Goal: Transaction & Acquisition: Purchase product/service

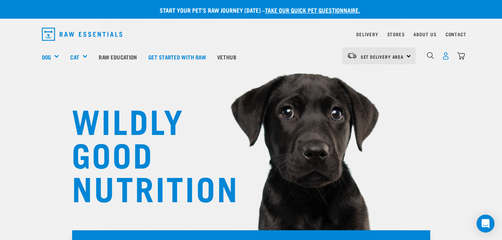
click at [446, 58] on img "dropdown navigation" at bounding box center [446, 56] width 8 height 8
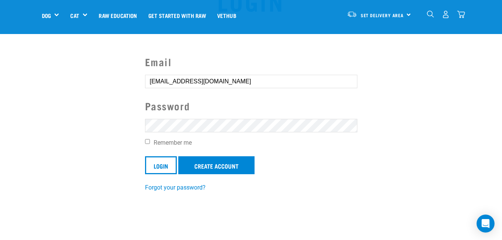
scroll to position [45, 0]
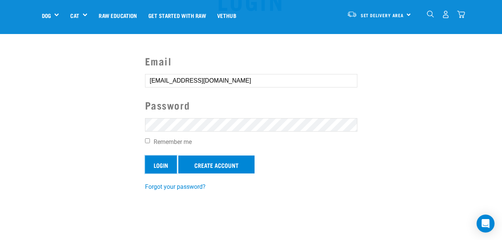
click at [160, 161] on input "Login" at bounding box center [161, 165] width 32 height 18
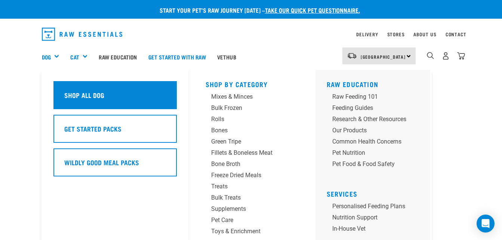
click at [87, 99] on h5 "Shop All Dog" at bounding box center [84, 95] width 40 height 10
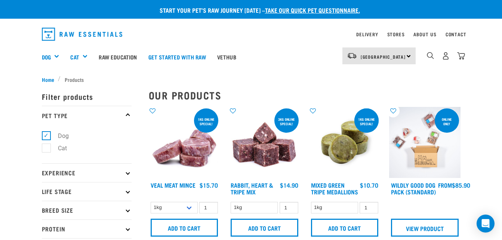
scroll to position [10, 0]
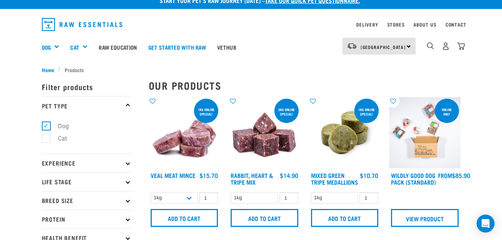
click at [259, 135] on img at bounding box center [264, 132] width 71 height 71
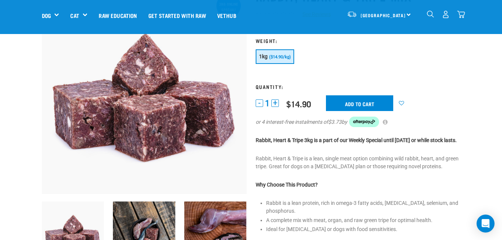
scroll to position [75, 0]
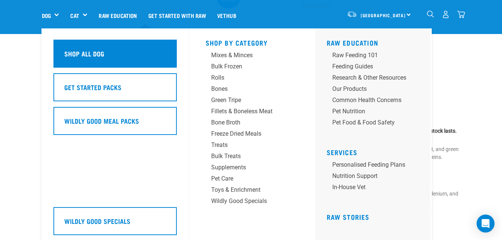
click at [151, 58] on div "Shop All Dog" at bounding box center [114, 54] width 123 height 28
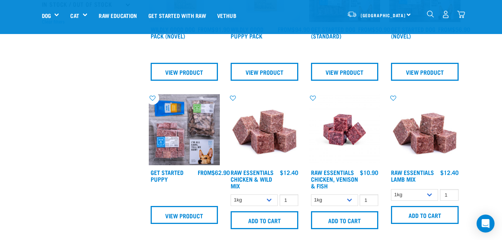
scroll to position [249, 0]
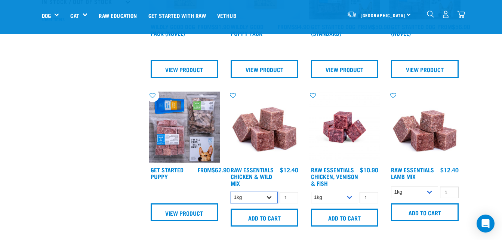
click at [268, 203] on select "1kg 3kg Bulk (10kg)" at bounding box center [254, 198] width 47 height 12
select select "709"
click at [231, 197] on select "1kg 3kg Bulk (10kg)" at bounding box center [254, 198] width 47 height 12
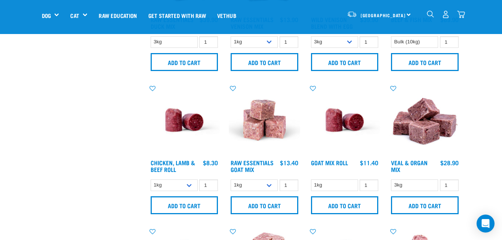
scroll to position [548, 0]
click at [183, 137] on img at bounding box center [184, 119] width 71 height 71
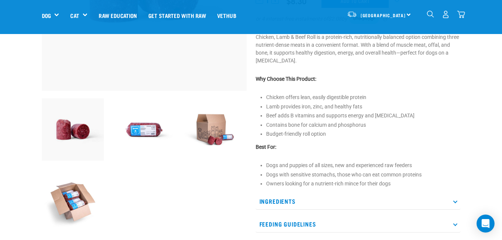
scroll to position [180, 0]
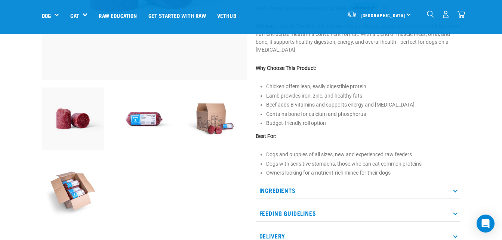
click at [142, 119] on img at bounding box center [144, 119] width 62 height 62
click at [77, 124] on img at bounding box center [73, 119] width 62 height 62
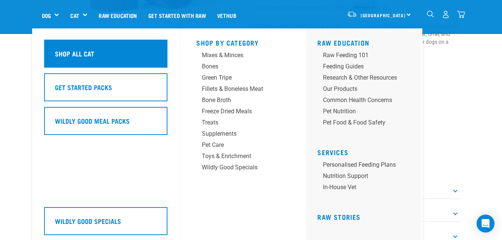
click at [107, 61] on div "Shop All Cat" at bounding box center [105, 54] width 123 height 28
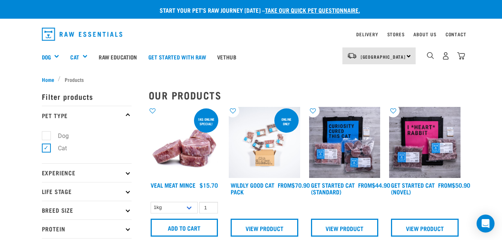
click at [46, 134] on label "Dog" at bounding box center [59, 135] width 26 height 9
click at [45, 134] on input "Dog" at bounding box center [44, 134] width 5 height 5
checkbox input "true"
click at [46, 148] on label "Cat" at bounding box center [58, 148] width 24 height 9
click at [46, 148] on input "Cat" at bounding box center [44, 146] width 5 height 5
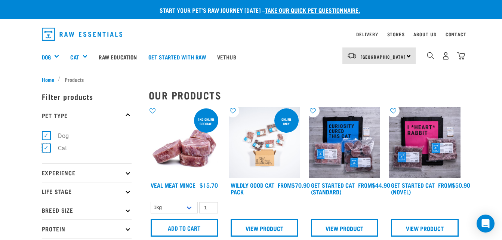
checkbox input "false"
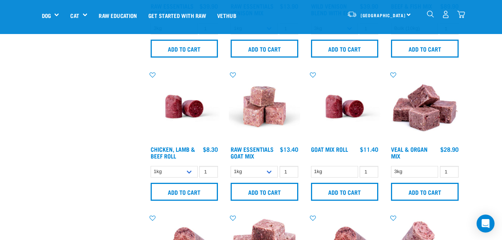
scroll to position [568, 0]
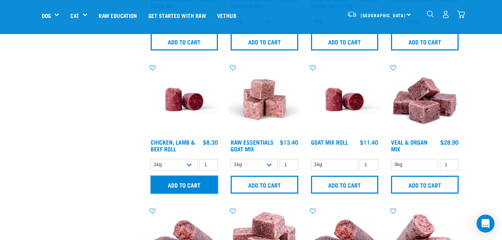
click at [176, 188] on input "Add to cart" at bounding box center [185, 185] width 68 height 18
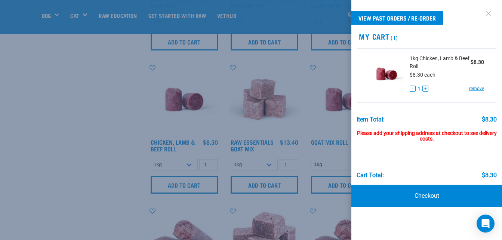
click at [492, 13] on link at bounding box center [489, 13] width 12 height 12
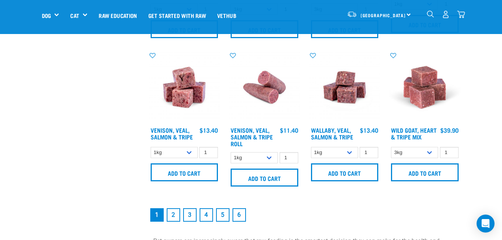
scroll to position [1017, 0]
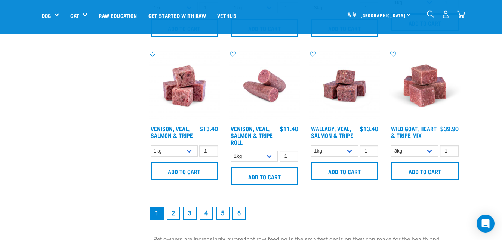
click at [174, 216] on link "2" at bounding box center [173, 213] width 13 height 13
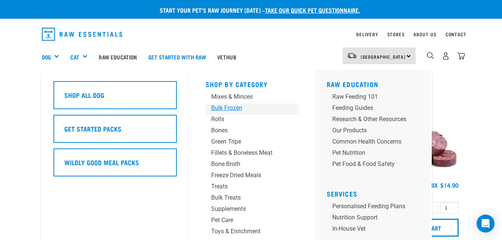
click at [232, 105] on div "Bulk Frozen" at bounding box center [246, 108] width 70 height 9
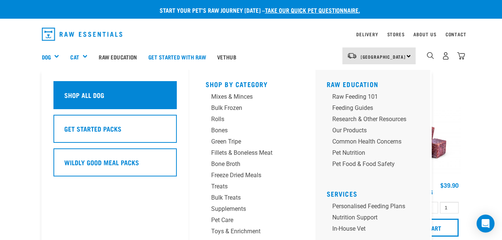
click at [80, 98] on h5 "Shop All Dog" at bounding box center [84, 95] width 40 height 10
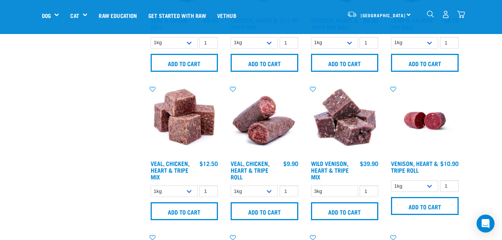
scroll to position [838, 0]
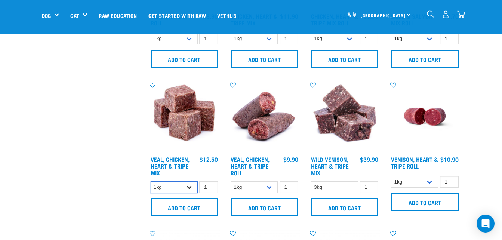
click at [189, 191] on select "1kg 3kg" at bounding box center [174, 187] width 47 height 12
select select "752"
click at [151, 187] on select "1kg 3kg" at bounding box center [174, 187] width 47 height 12
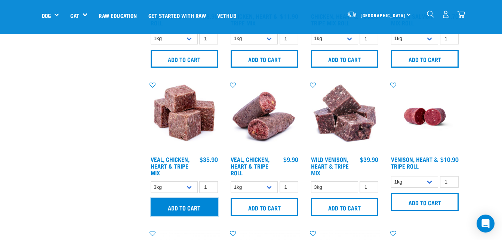
click at [178, 212] on input "Add to cart" at bounding box center [185, 207] width 68 height 18
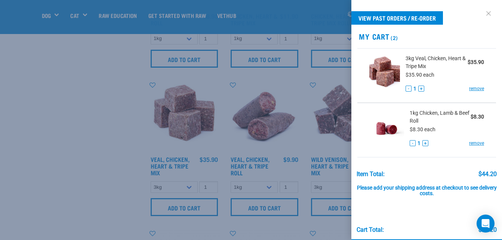
click at [484, 14] on link at bounding box center [489, 13] width 12 height 12
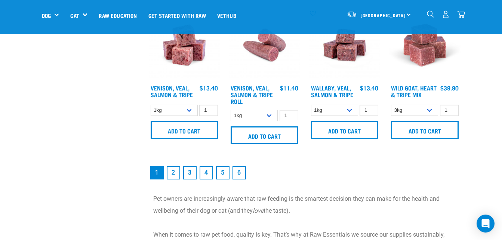
scroll to position [1062, 0]
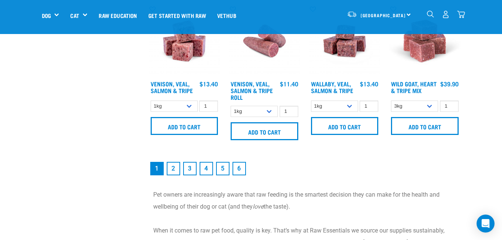
click at [174, 171] on link "2" at bounding box center [173, 168] width 13 height 13
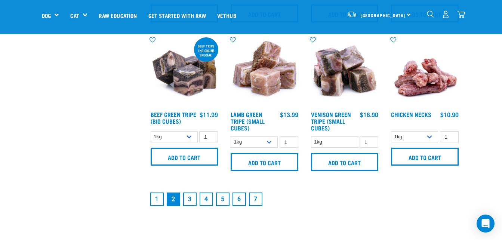
scroll to position [1032, 0]
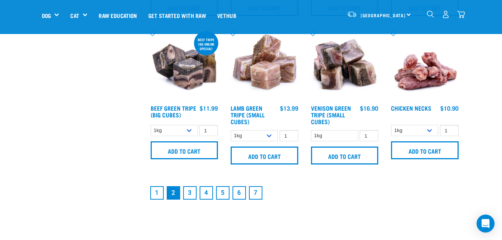
click at [191, 193] on link "3" at bounding box center [189, 192] width 13 height 13
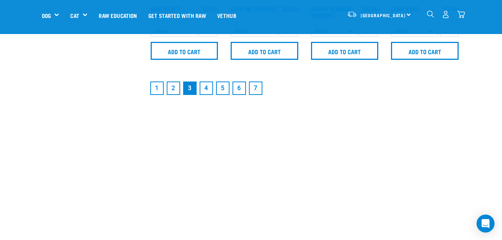
scroll to position [1147, 0]
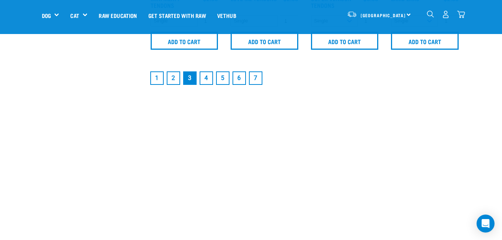
click at [174, 78] on link "2" at bounding box center [173, 77] width 13 height 13
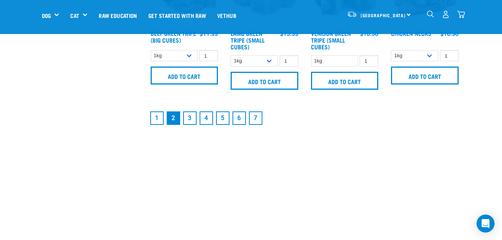
scroll to position [1142, 0]
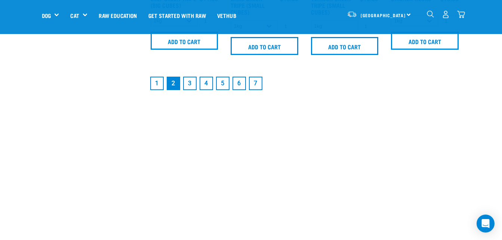
click at [157, 84] on link "1" at bounding box center [156, 83] width 13 height 13
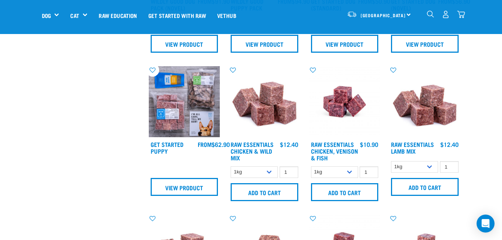
scroll to position [289, 0]
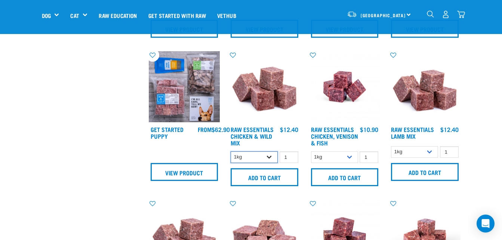
click at [273, 163] on select "1kg 3kg Bulk (10kg)" at bounding box center [254, 157] width 47 height 12
select select "709"
click at [231, 156] on select "1kg 3kg Bulk (10kg)" at bounding box center [254, 157] width 47 height 12
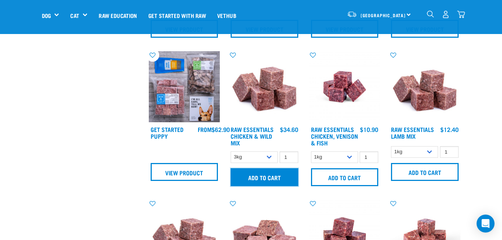
click at [263, 182] on input "Add to cart" at bounding box center [265, 177] width 68 height 18
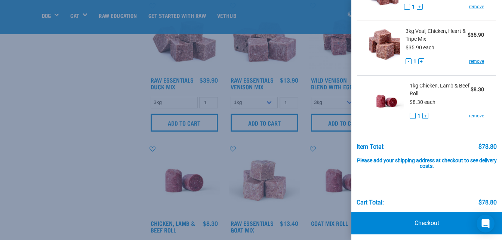
scroll to position [85, 0]
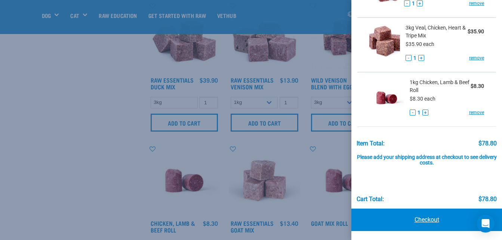
click at [426, 217] on link "Checkout" at bounding box center [427, 220] width 151 height 22
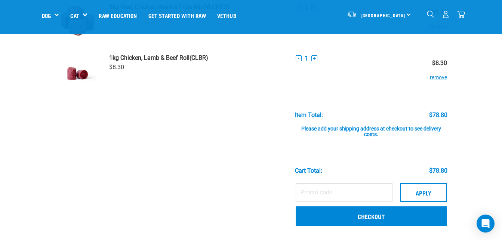
scroll to position [120, 0]
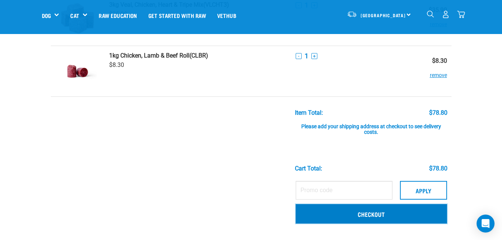
click at [368, 215] on link "Checkout" at bounding box center [371, 213] width 151 height 19
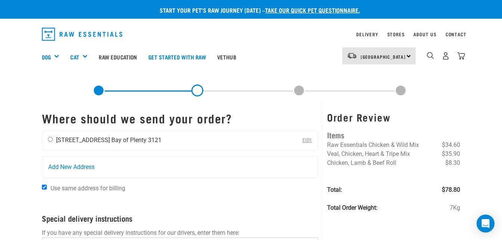
click at [49, 139] on input "radio" at bounding box center [50, 139] width 5 height 5
radio input "true"
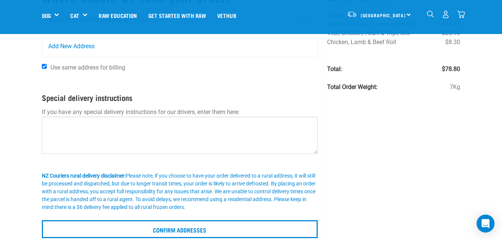
scroll to position [74, 0]
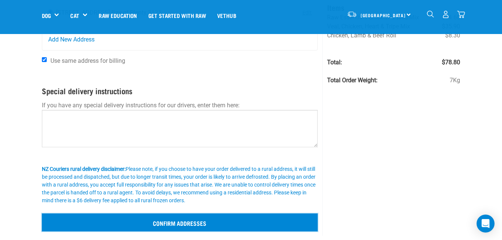
click at [224, 224] on input "Confirm addresses" at bounding box center [180, 223] width 276 height 18
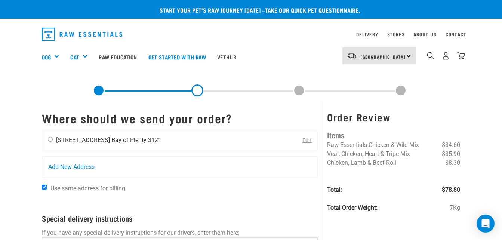
click at [48, 140] on input "radio" at bounding box center [50, 139] width 5 height 5
radio input "true"
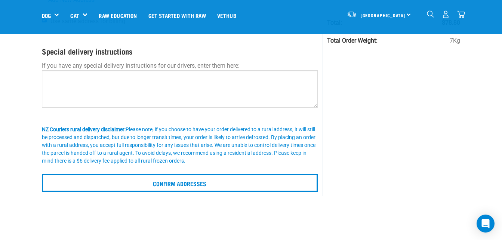
scroll to position [119, 0]
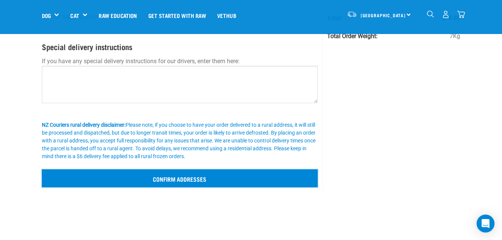
click at [189, 179] on input "Confirm addresses" at bounding box center [180, 178] width 276 height 18
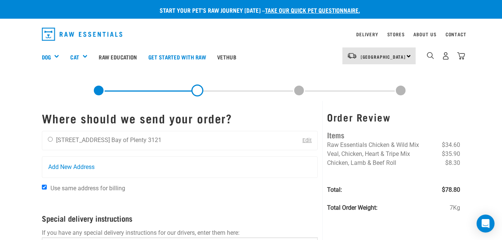
click at [49, 140] on input "radio" at bounding box center [50, 139] width 5 height 5
radio input "true"
click at [45, 188] on input "Use same address for billing" at bounding box center [44, 187] width 5 height 5
checkbox input "false"
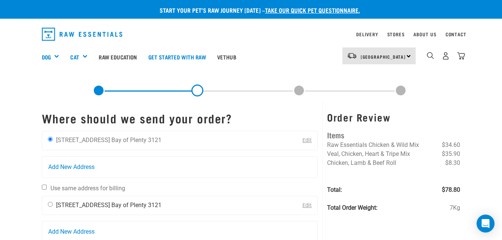
click at [49, 205] on input "radio" at bounding box center [50, 204] width 5 height 5
radio input "true"
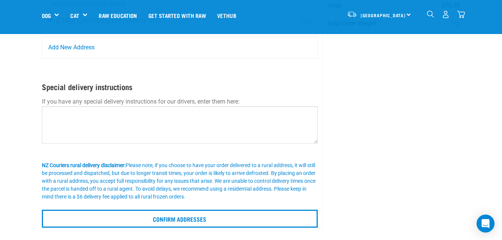
scroll to position [139, 0]
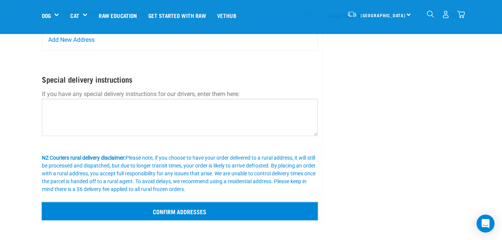
click at [292, 217] on input "Confirm addresses" at bounding box center [180, 211] width 276 height 18
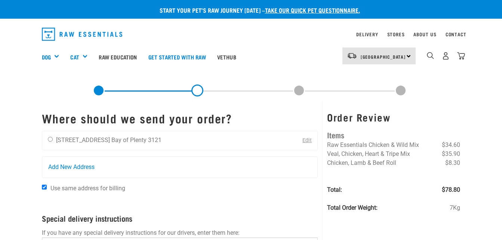
click at [46, 101] on button "delete" at bounding box center [42, 97] width 7 height 7
click at [304, 141] on link "Edit" at bounding box center [307, 140] width 9 height 6
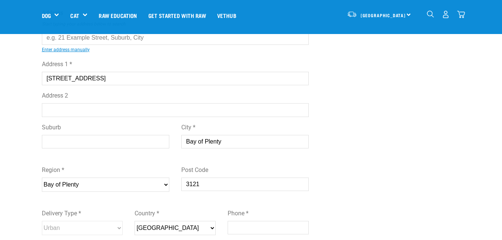
scroll to position [90, 0]
click at [80, 136] on input "Suburb" at bounding box center [106, 141] width 128 height 13
type input "Ohope"
click at [248, 138] on input "Bay of Plenty" at bounding box center [245, 141] width 128 height 13
type input "B"
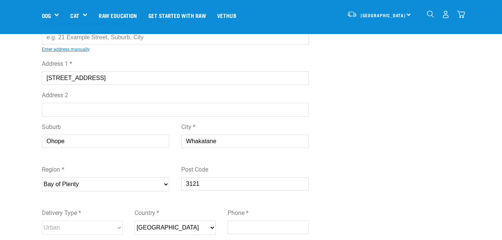
type input "Whakatane"
click at [383, 157] on div "Edit Address First Name * Erica Last Name * Toogood Address Start typing your a…" at bounding box center [251, 135] width 431 height 405
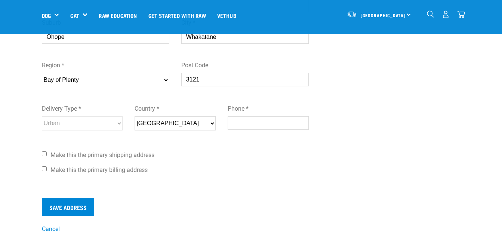
scroll to position [194, 0]
click at [45, 153] on input "Make this the primary shipping address" at bounding box center [44, 153] width 5 height 5
checkbox input "true"
click at [44, 168] on input "Make this the primary billing address" at bounding box center [44, 168] width 5 height 5
checkbox input "true"
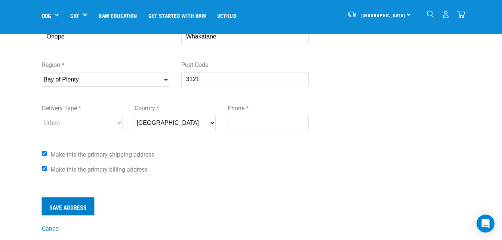
click at [56, 206] on input "Save Address" at bounding box center [68, 206] width 52 height 18
type input "0274240652"
click at [209, 199] on div "Save Address" at bounding box center [175, 206] width 267 height 18
click at [58, 207] on input "Save Address" at bounding box center [68, 206] width 52 height 18
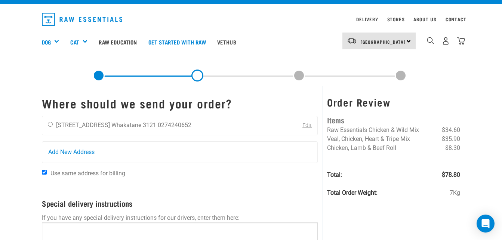
scroll to position [30, 0]
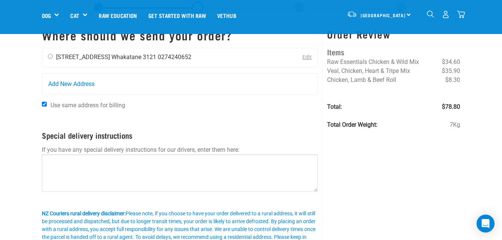
click at [50, 57] on input "radio" at bounding box center [50, 56] width 5 height 5
radio input "true"
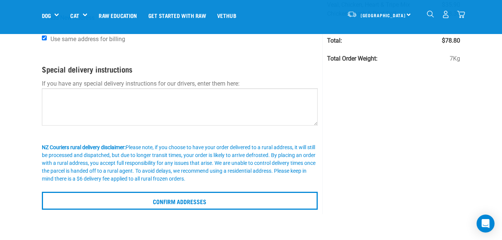
scroll to position [105, 0]
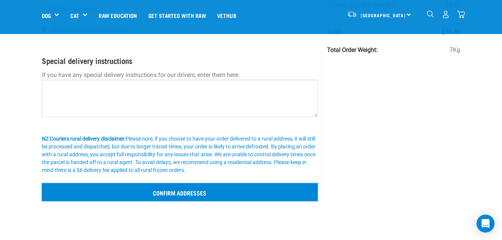
click at [247, 195] on input "Confirm addresses" at bounding box center [180, 192] width 276 height 18
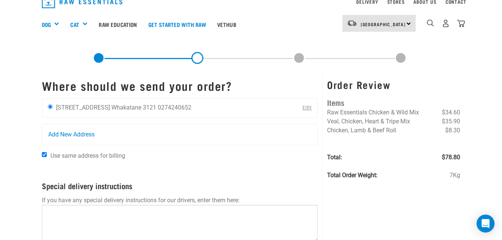
scroll to position [3, 0]
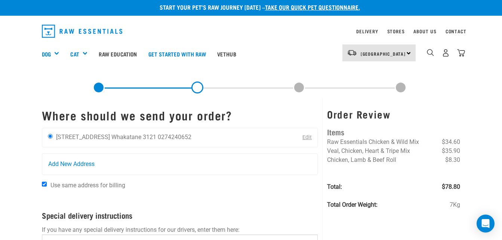
click at [310, 135] on link "Edit" at bounding box center [307, 137] width 9 height 6
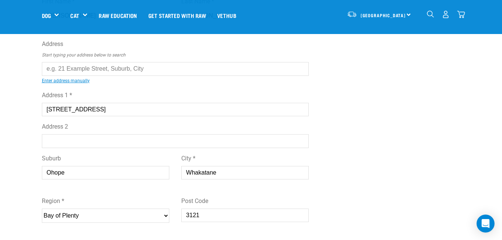
scroll to position [60, 0]
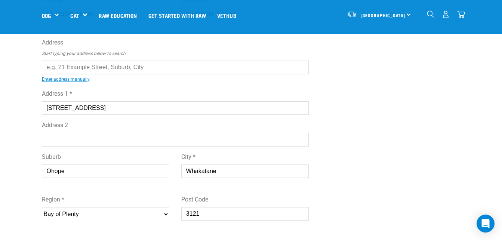
click at [131, 65] on input "text" at bounding box center [175, 67] width 267 height 13
click at [94, 80] on div "First Name * Erica Last Name * Toogood Address Start typing your address below …" at bounding box center [175, 151] width 267 height 322
type input "30 Te Taiawatea Drive, Ohope 3121"
type input "Ōhope"
type input "Bay of Plenty"
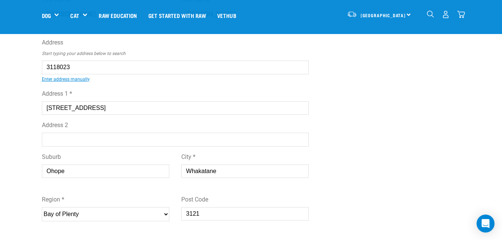
select select "BOP"
select select "Urban"
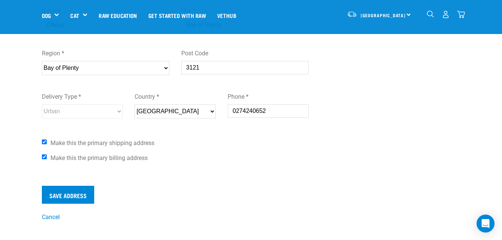
scroll to position [209, 0]
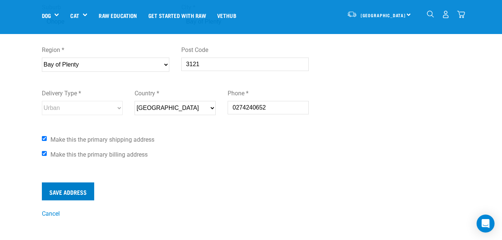
type input "30 Te Taiawatea Drive, Ohope 3121"
click at [70, 189] on input "Save Address" at bounding box center [68, 192] width 52 height 18
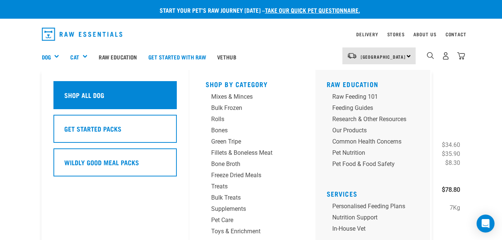
click at [59, 95] on div "Shop All Dog" at bounding box center [114, 95] width 123 height 28
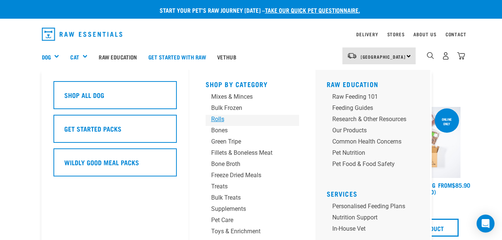
click at [215, 116] on div "Rolls" at bounding box center [246, 119] width 70 height 9
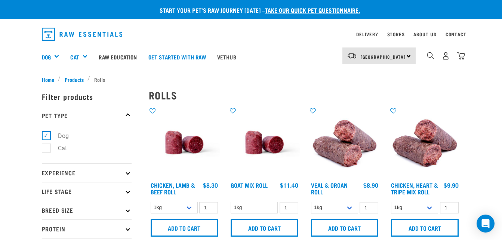
click at [95, 188] on p "Life Stage" at bounding box center [87, 191] width 90 height 19
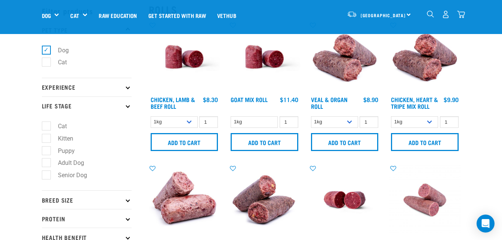
scroll to position [45, 0]
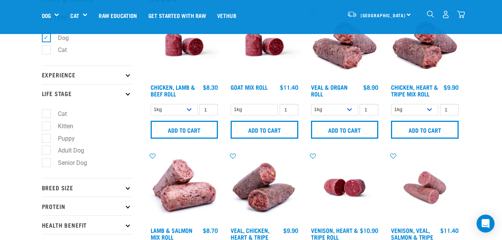
click at [46, 137] on label "Puppy" at bounding box center [62, 138] width 32 height 9
click at [43, 137] on input "Puppy" at bounding box center [44, 137] width 5 height 5
checkbox input "true"
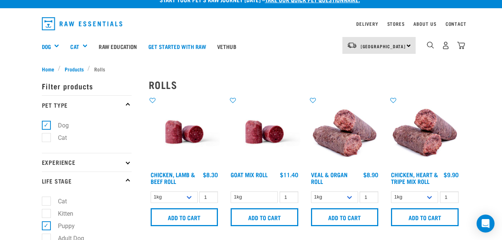
scroll to position [9, 0]
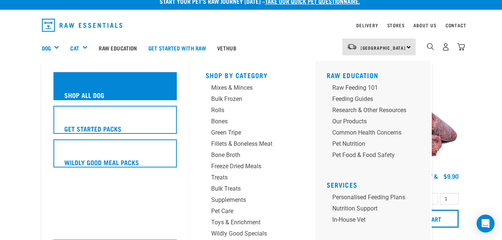
click at [77, 99] on h5 "Shop All Dog" at bounding box center [84, 95] width 40 height 10
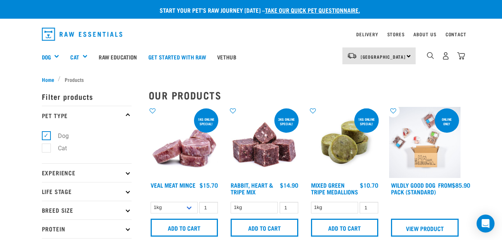
click at [99, 191] on p "Life Stage" at bounding box center [87, 191] width 90 height 19
click at [47, 236] on label "Puppy" at bounding box center [62, 236] width 32 height 9
click at [47, 236] on input "Puppy" at bounding box center [44, 235] width 5 height 5
checkbox input "true"
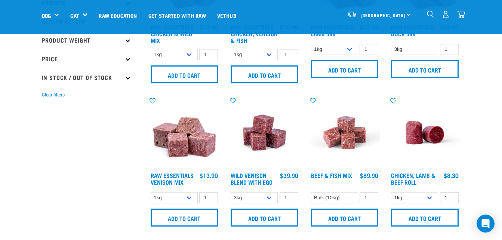
scroll to position [283, 0]
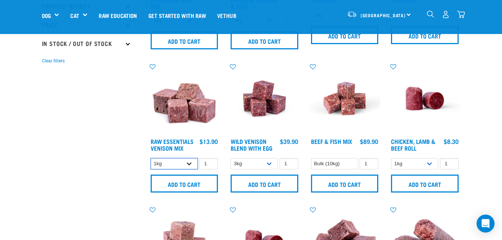
click at [190, 162] on select "1kg 3kg" at bounding box center [174, 164] width 47 height 12
select select "712"
click at [151, 158] on select "1kg 3kg" at bounding box center [174, 164] width 47 height 12
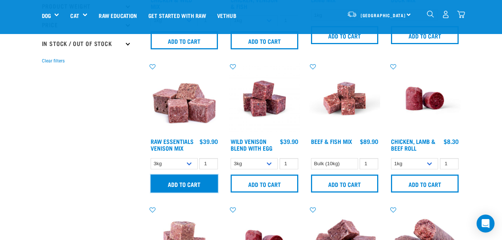
click at [185, 185] on input "Add to cart" at bounding box center [185, 184] width 68 height 18
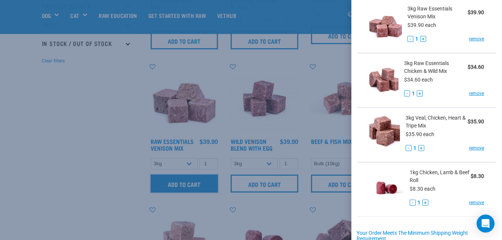
scroll to position [49, 0]
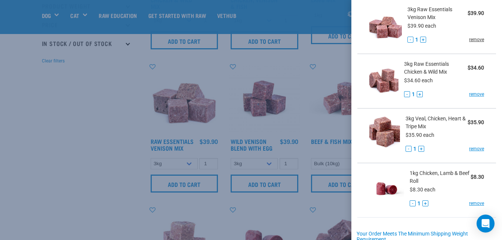
click at [470, 40] on link "remove" at bounding box center [476, 39] width 15 height 7
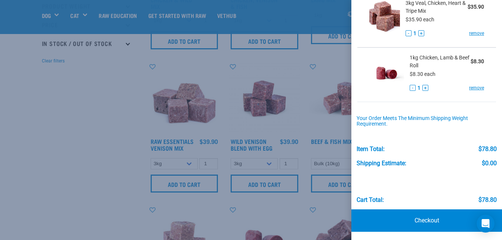
scroll to position [111, 0]
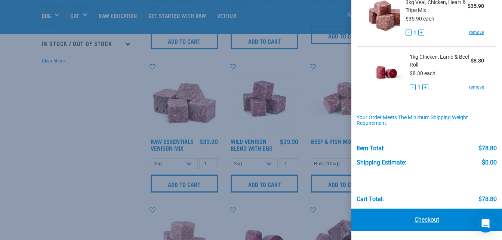
click at [432, 224] on link "Checkout" at bounding box center [427, 220] width 151 height 22
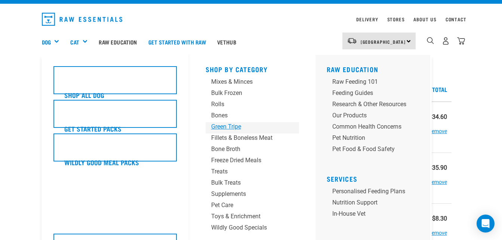
scroll to position [30, 0]
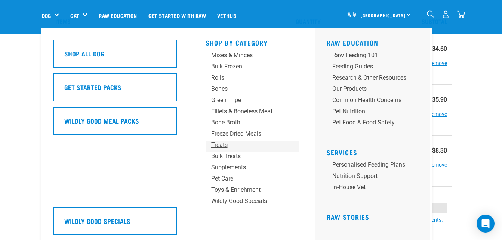
click at [222, 144] on div "Treats" at bounding box center [246, 145] width 70 height 9
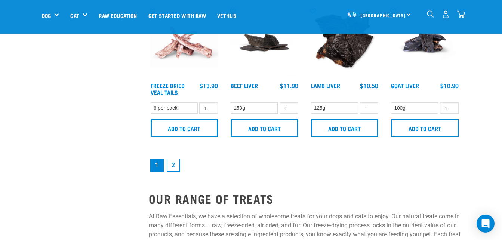
scroll to position [1062, 0]
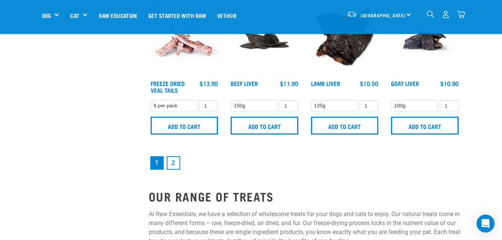
drag, startPoint x: 506, startPoint y: 150, endPoint x: 379, endPoint y: 160, distance: 128.0
click at [379, 160] on nav "1 2" at bounding box center [305, 163] width 312 height 16
click at [172, 157] on link "2" at bounding box center [173, 162] width 13 height 13
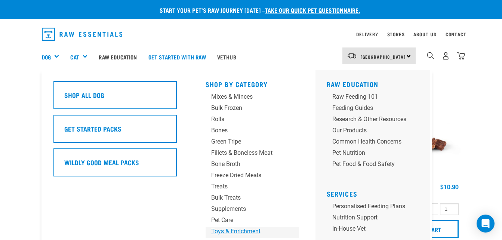
click at [216, 232] on div "Toys & Enrichment" at bounding box center [246, 231] width 70 height 9
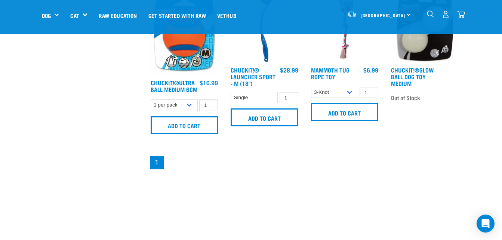
scroll to position [374, 0]
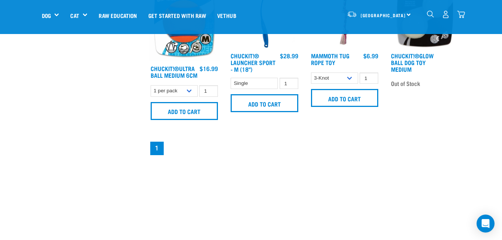
click at [460, 13] on img "dropdown navigation" at bounding box center [461, 14] width 8 height 8
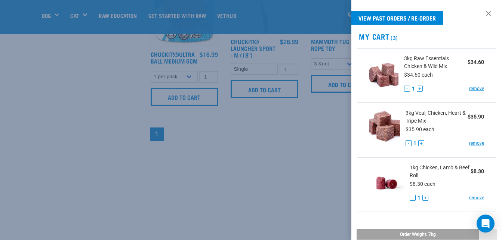
scroll to position [389, 0]
click at [423, 197] on button "+" at bounding box center [426, 198] width 6 height 6
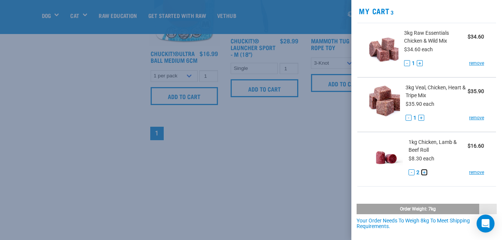
scroll to position [19, 0]
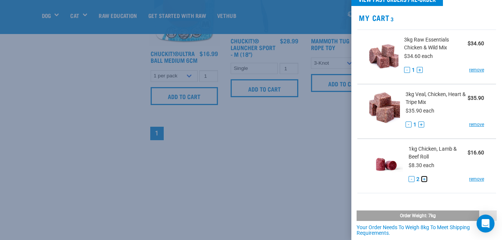
click at [423, 180] on button "+" at bounding box center [425, 179] width 6 height 6
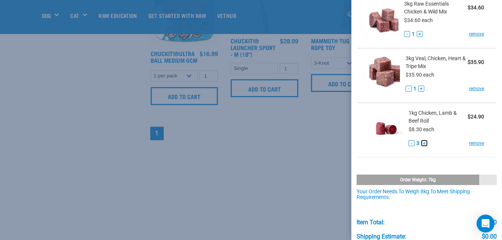
scroll to position [54, 0]
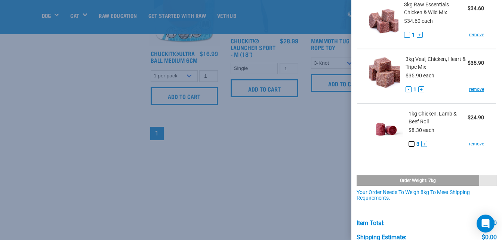
click at [410, 142] on button "-" at bounding box center [412, 144] width 6 height 6
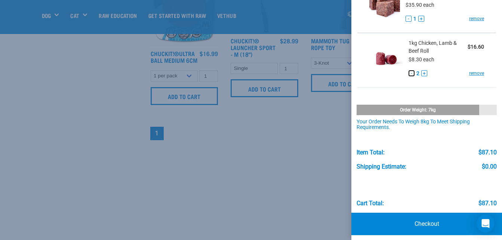
scroll to position [129, 0]
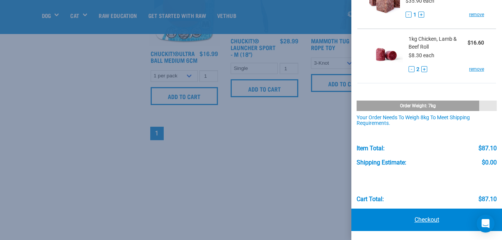
click at [440, 217] on link "Checkout" at bounding box center [427, 220] width 151 height 22
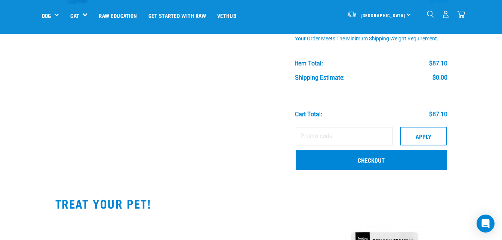
scroll to position [195, 0]
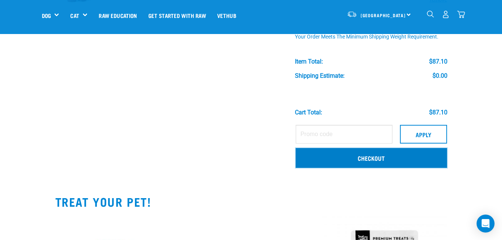
click at [365, 160] on link "Checkout" at bounding box center [371, 157] width 151 height 19
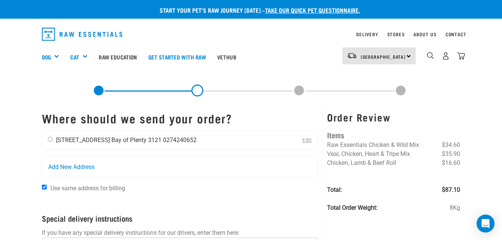
click at [50, 138] on input "radio" at bounding box center [50, 139] width 5 height 5
radio input "true"
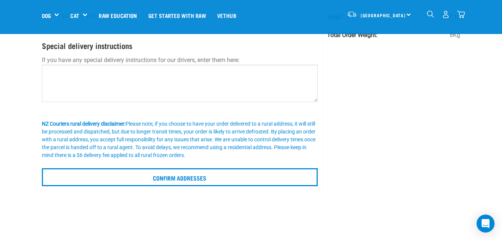
scroll to position [123, 0]
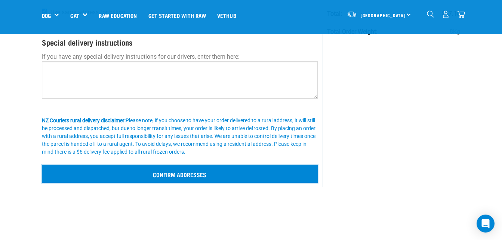
click at [218, 171] on input "Confirm addresses" at bounding box center [180, 174] width 276 height 18
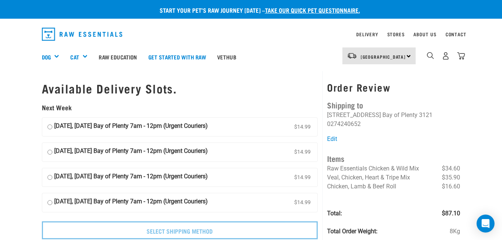
click at [49, 126] on input "[DATE], [DATE] Bay of Plenty 7am - 12pm (Urgent Couriers) $14.99" at bounding box center [49, 127] width 5 height 11
radio input "true"
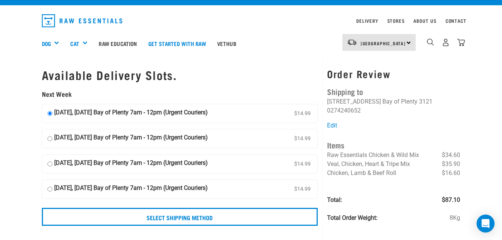
scroll to position [20, 0]
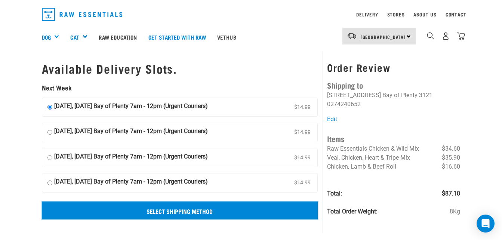
click at [195, 214] on input "Select Shipping Method" at bounding box center [180, 211] width 276 height 18
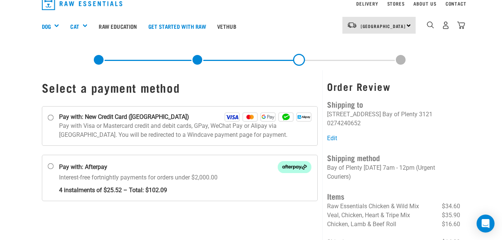
scroll to position [12, 0]
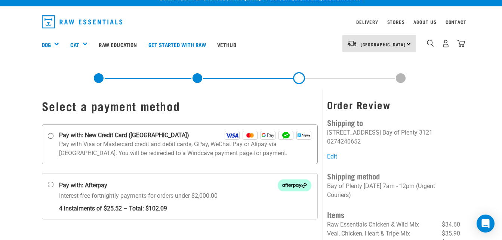
click at [51, 136] on input "Pay with: New Credit Card (Windcave)" at bounding box center [50, 136] width 6 height 6
radio input "true"
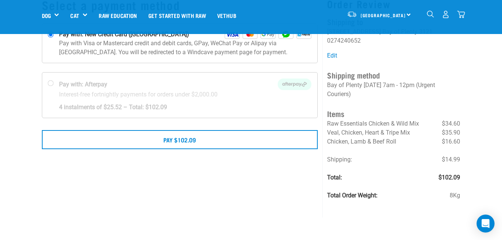
scroll to position [75, 0]
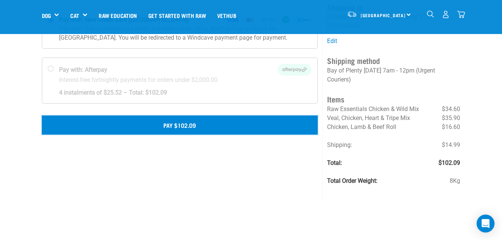
click at [248, 128] on button "Pay $102.09" at bounding box center [180, 125] width 276 height 19
